Goal: Entertainment & Leisure: Browse casually

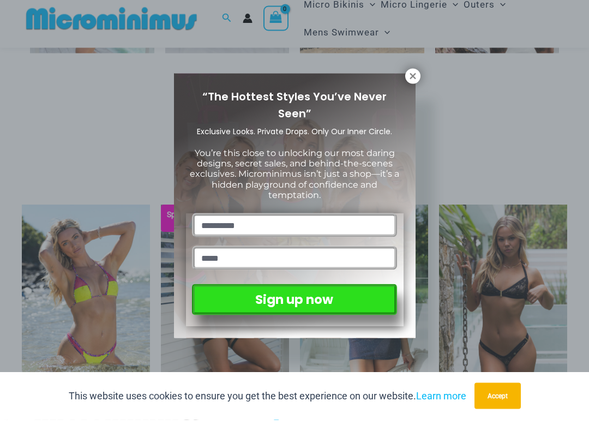
scroll to position [622, 0]
click at [417, 82] on icon at bounding box center [413, 87] width 10 height 10
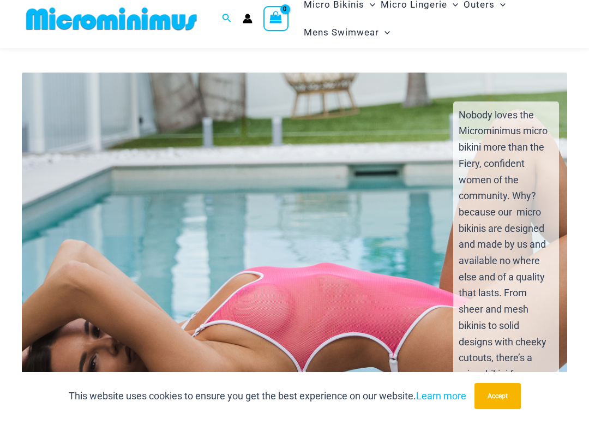
scroll to position [1657, 0]
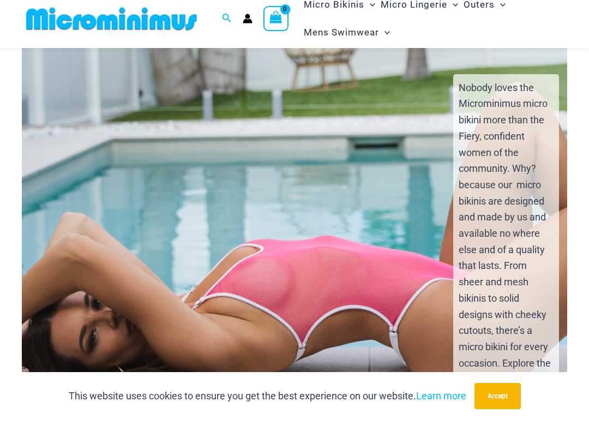
click at [257, 260] on div "Nobody loves the Microminimus micro bikini more than the Fiery, confident women…" at bounding box center [295, 294] width 564 height 438
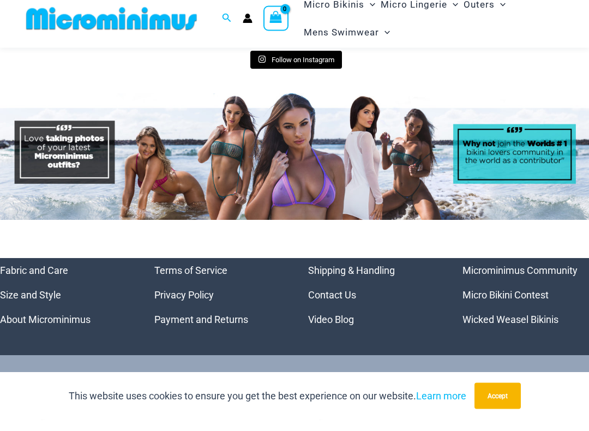
scroll to position [4417, 0]
click at [218, 132] on img at bounding box center [294, 167] width 589 height 127
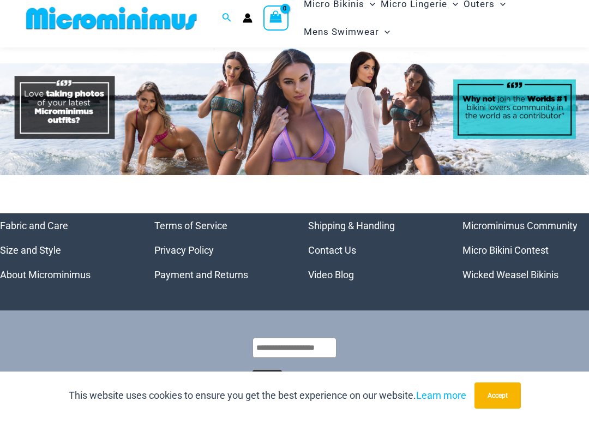
scroll to position [4402, 0]
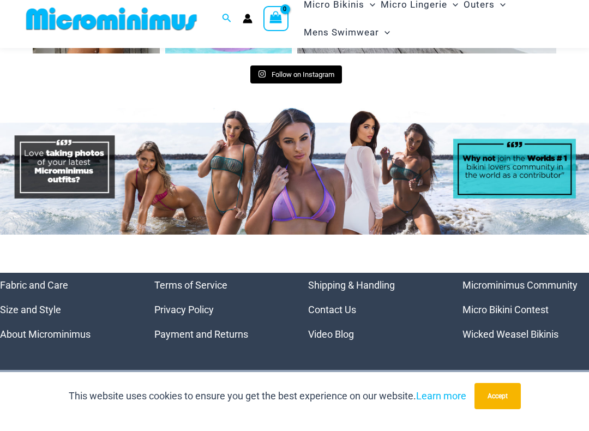
click at [332, 339] on link "Video Blog" at bounding box center [331, 344] width 46 height 11
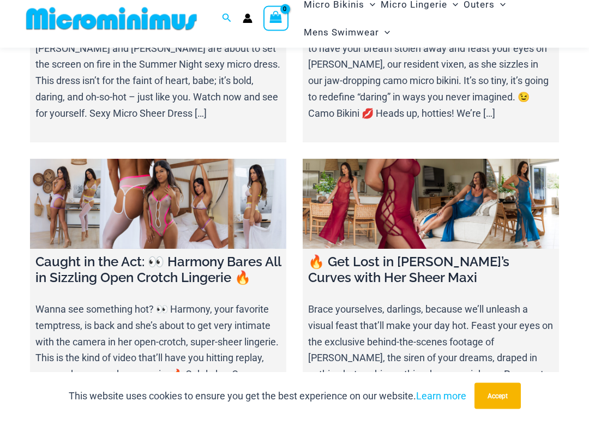
scroll to position [1104, 0]
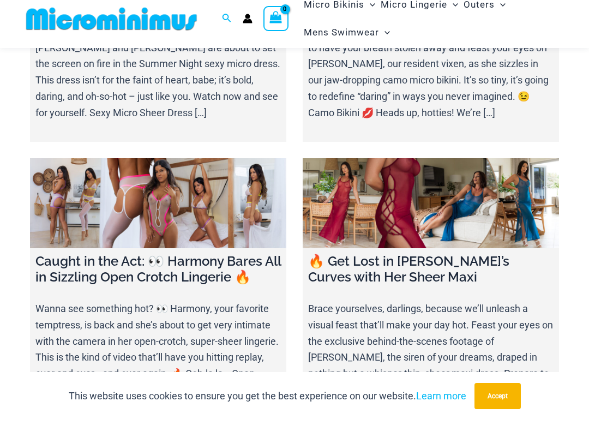
click at [401, 264] on h4 "🔥 Get Lost in [PERSON_NAME]’s Curves with Her Sheer Maxi" at bounding box center [430, 280] width 245 height 32
click at [390, 169] on link at bounding box center [431, 214] width 256 height 90
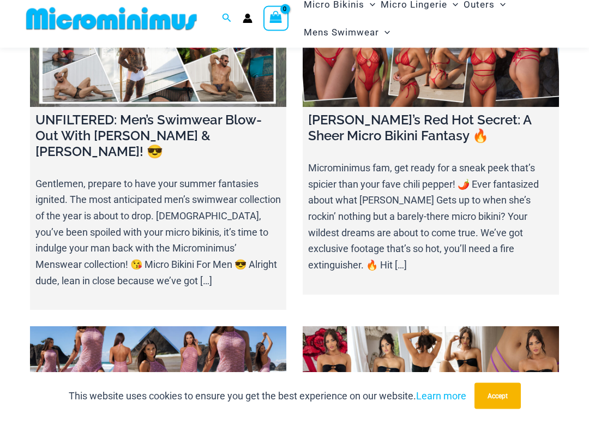
scroll to position [1832, 0]
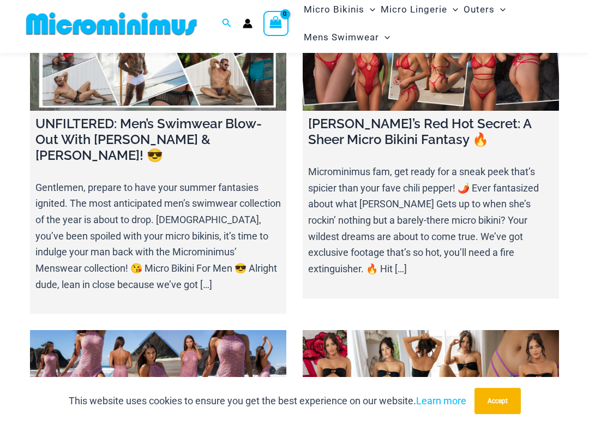
click at [160, 336] on link at bounding box center [158, 381] width 256 height 90
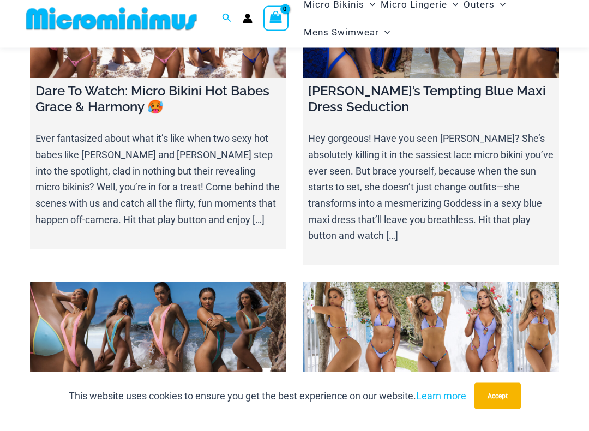
scroll to position [2478, 0]
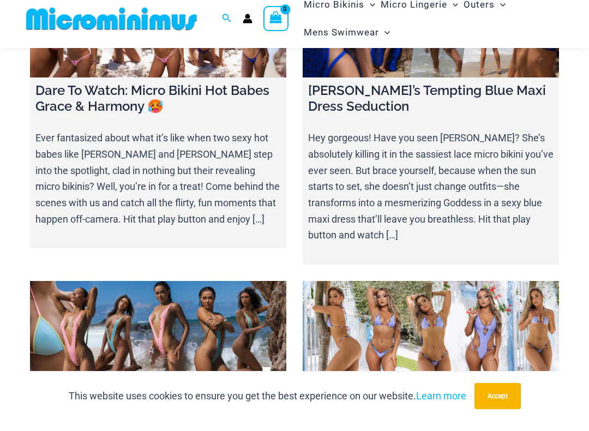
click at [127, 292] on link at bounding box center [158, 337] width 256 height 90
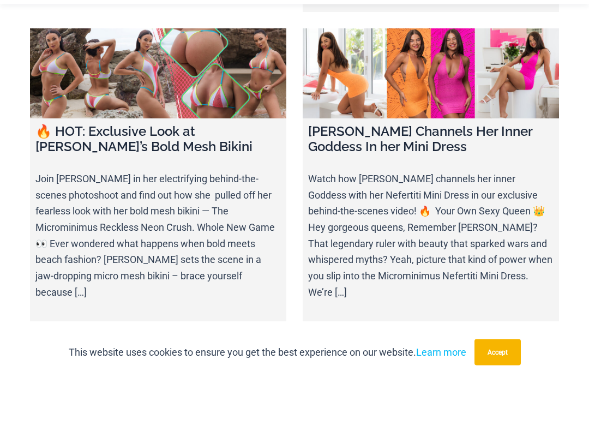
scroll to position [3876, 0]
click at [142, 392] on link at bounding box center [158, 437] width 256 height 90
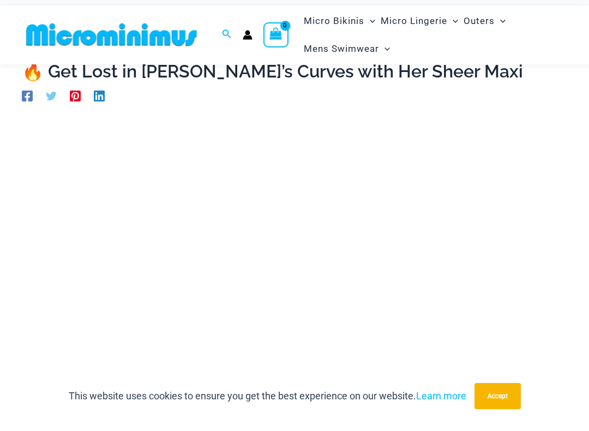
scroll to position [44, 0]
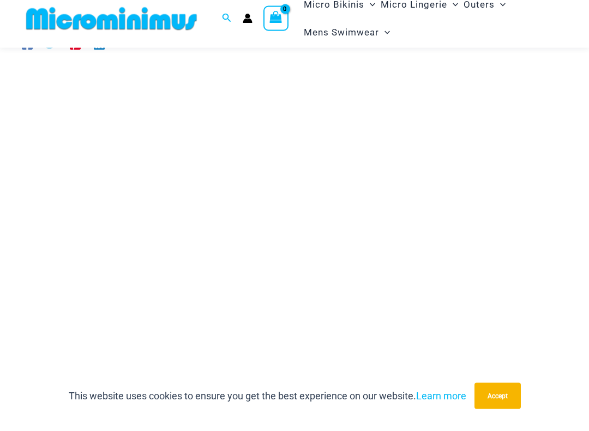
scroll to position [116, 0]
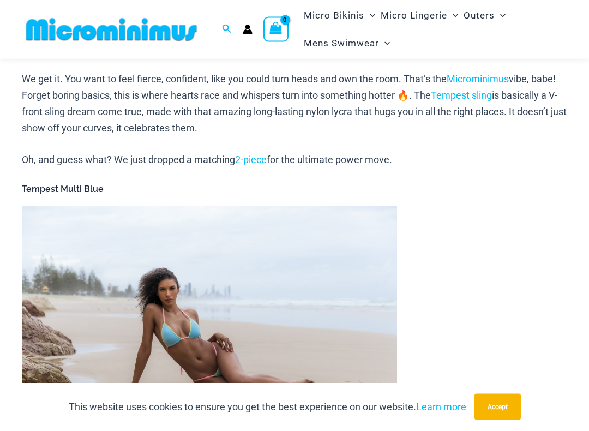
scroll to position [484, 0]
